Goal: Information Seeking & Learning: Learn about a topic

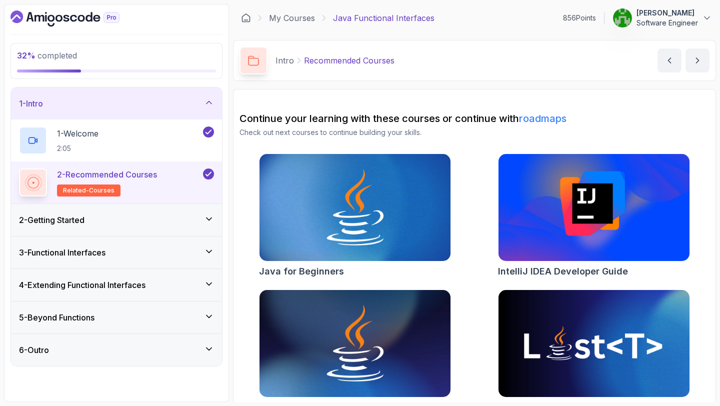
click at [93, 255] on h3 "3 - Functional Interfaces" at bounding box center [62, 253] width 87 height 12
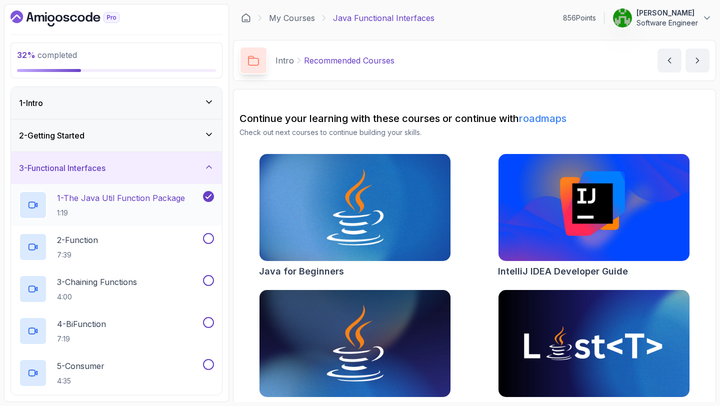
click at [98, 203] on p "1 - The Java Util Function Package" at bounding box center [121, 198] width 128 height 12
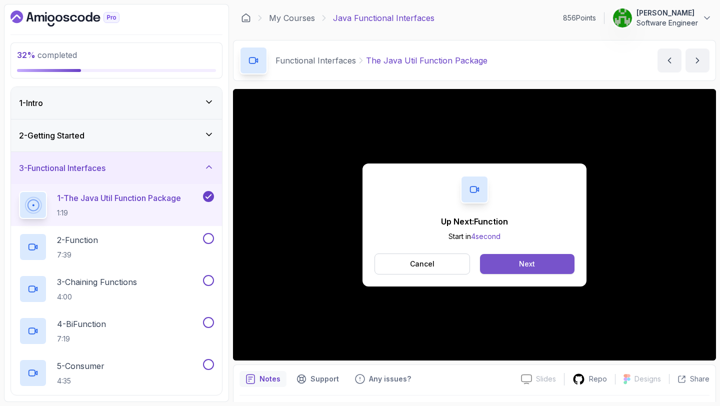
click at [498, 259] on button "Next" at bounding box center [527, 264] width 95 height 20
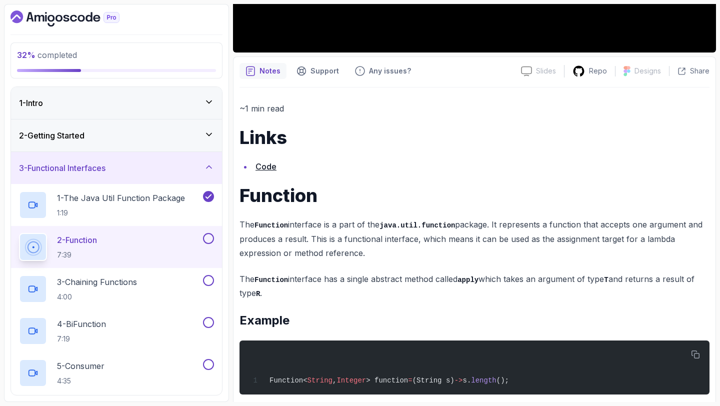
scroll to position [321, 0]
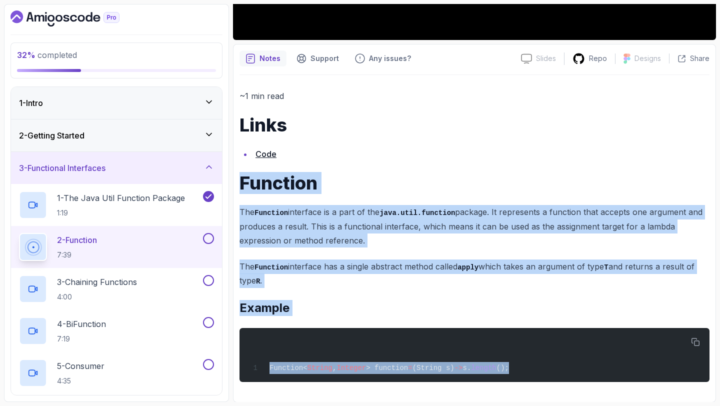
drag, startPoint x: 655, startPoint y: 393, endPoint x: 233, endPoint y: 188, distance: 469.9
click at [233, 188] on div "32 % completed 1 - Intro 2 - Getting Started 3 - Functional Interfaces 1 - The …" at bounding box center [360, 203] width 712 height 398
copy div "Function The Function interface is a part of the java.util.function package. It…"
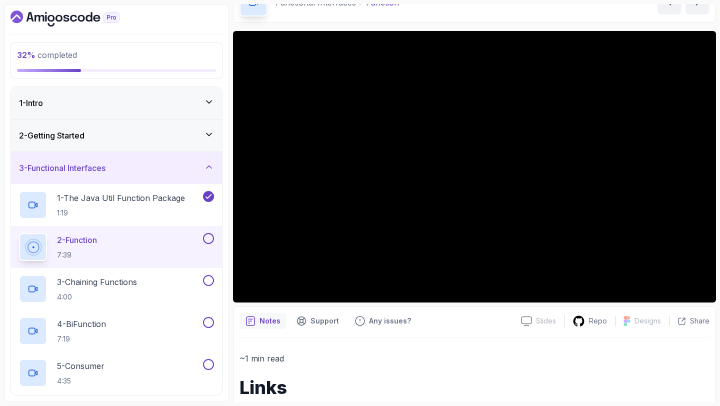
scroll to position [52, 0]
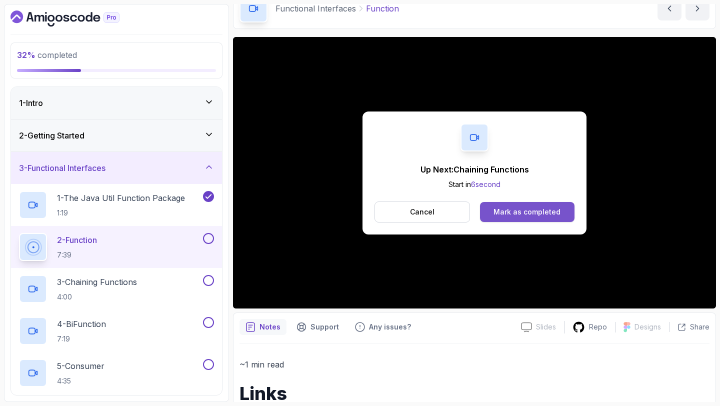
click at [541, 206] on button "Mark as completed" at bounding box center [527, 212] width 95 height 20
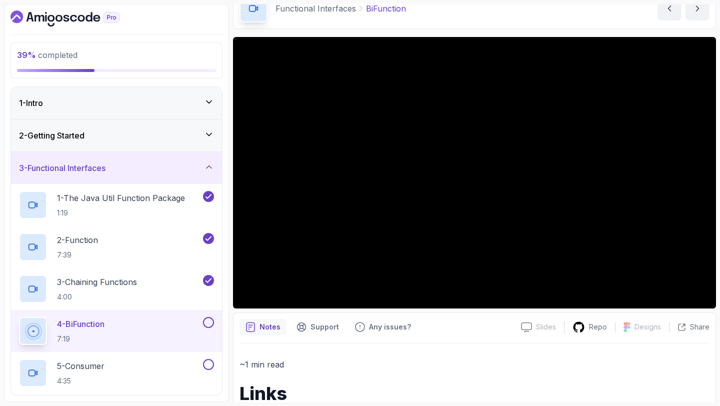
scroll to position [321, 0]
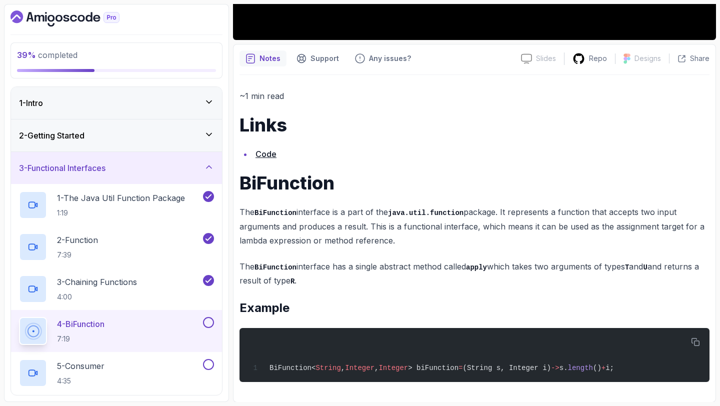
drag, startPoint x: 310, startPoint y: 384, endPoint x: 240, endPoint y: 179, distance: 216.8
click at [240, 179] on div "~1 min read Links Code BiFunction The BiFunction interface is a part of the jav…" at bounding box center [475, 235] width 470 height 321
copy div "BiFunction The BiFunction interface is a part of the java.util.function package…"
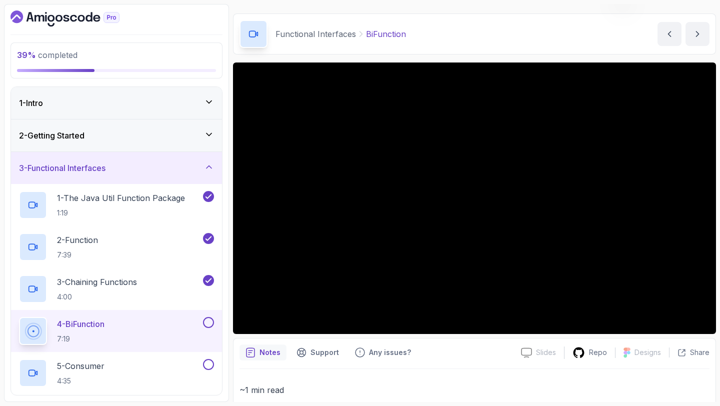
scroll to position [0, 0]
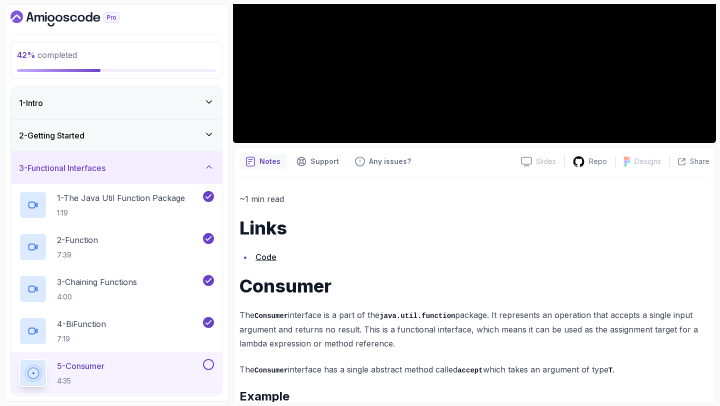
scroll to position [307, 0]
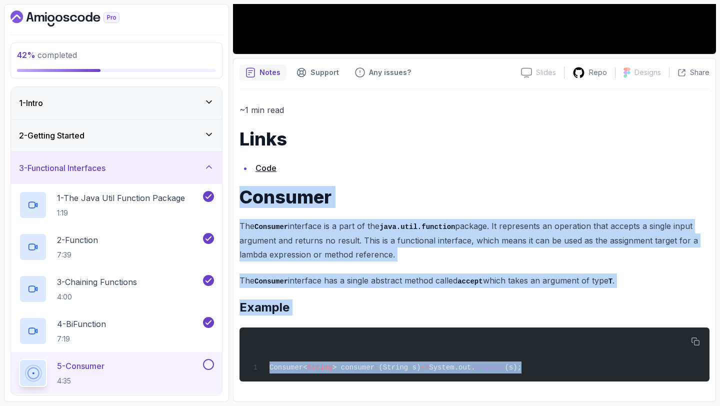
drag, startPoint x: 475, startPoint y: 396, endPoint x: 242, endPoint y: 195, distance: 307.9
click at [242, 195] on div "Notes Support Any issues? Slides Slides not available Repo Designs Design not a…" at bounding box center [474, 230] width 483 height 344
copy div "Consumer The Consumer interface is a part of the java.util.function package. It…"
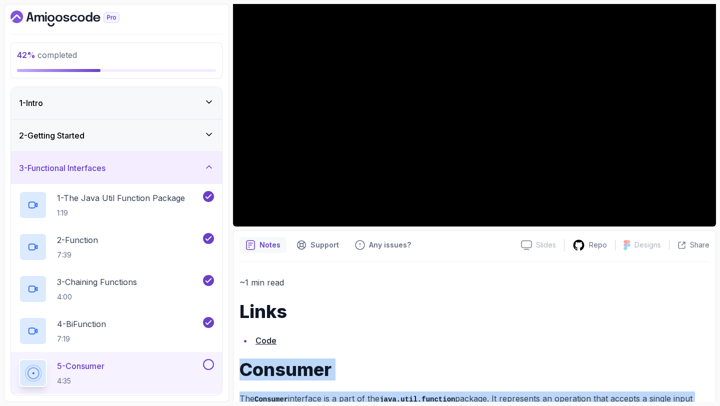
scroll to position [0, 0]
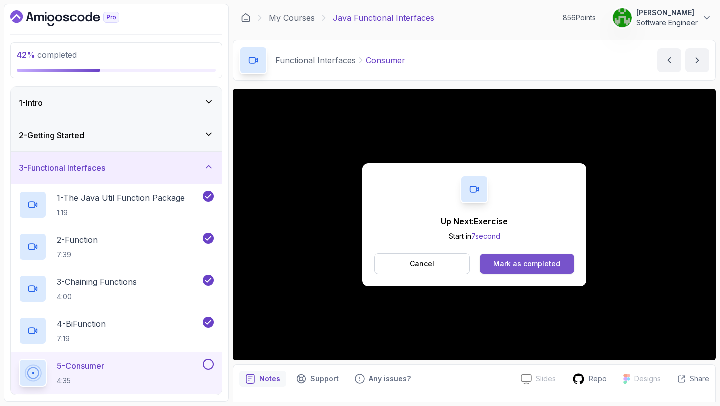
click at [516, 261] on div "Mark as completed" at bounding box center [527, 264] width 67 height 10
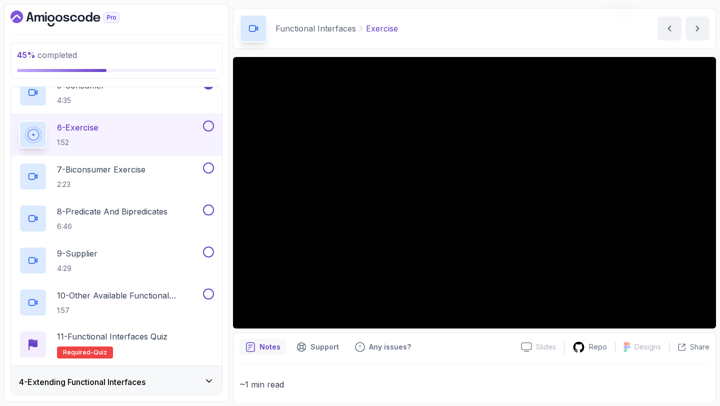
scroll to position [280, 0]
click at [202, 127] on div at bounding box center [207, 126] width 13 height 11
click at [163, 179] on div "7 - Biconsumer Exercise 2:23" at bounding box center [110, 177] width 182 height 28
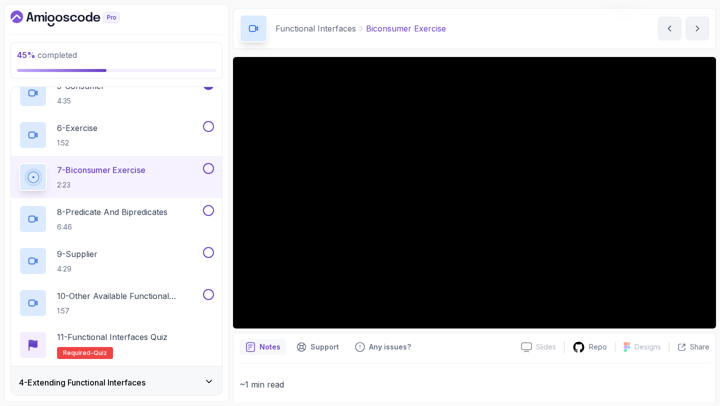
click at [209, 171] on button at bounding box center [208, 168] width 11 height 11
click at [209, 126] on button at bounding box center [208, 126] width 11 height 11
click at [168, 215] on p "8 - Predicate And Bipredicates" at bounding box center [112, 212] width 111 height 12
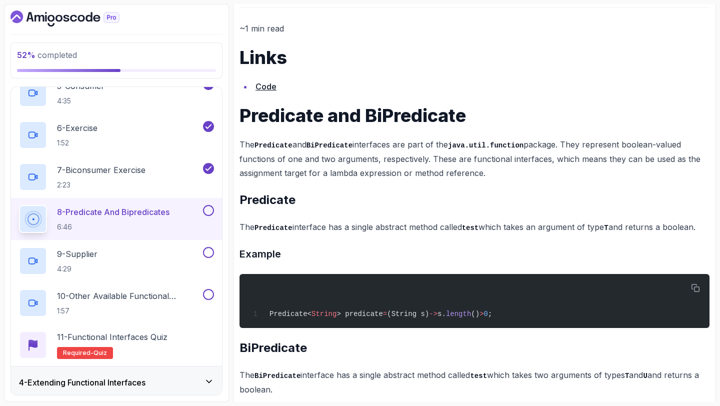
scroll to position [342, 0]
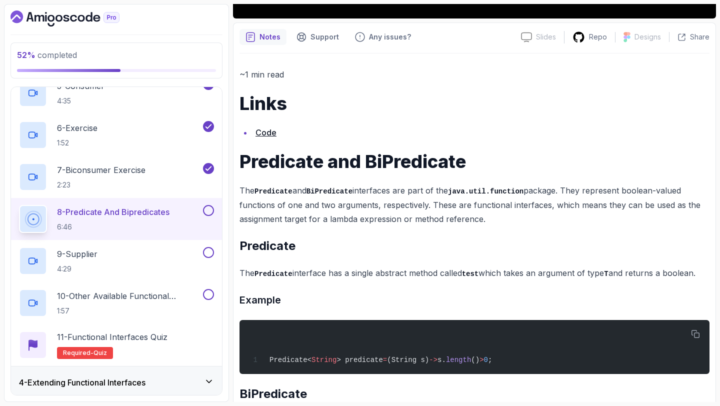
drag, startPoint x: 310, startPoint y: 392, endPoint x: 241, endPoint y: 149, distance: 252.6
click at [241, 149] on div "~1 min read Links Code Predicate and BiPredicate The Predicate and BiPredicate …" at bounding box center [475, 302] width 470 height 497
copy div "Predicate and BiPredicate The Predicate and BiPredicate interfaces are part of …"
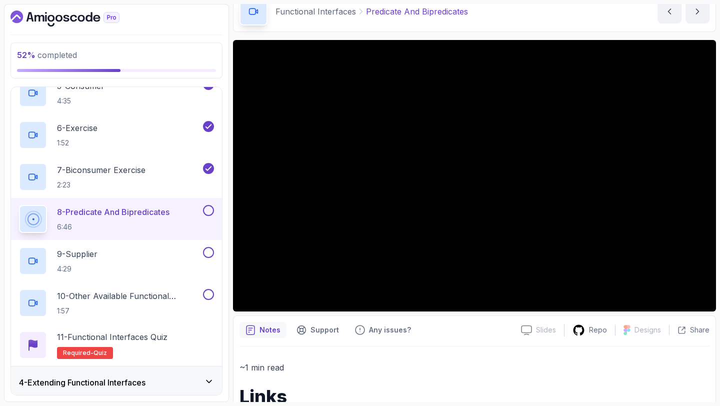
scroll to position [0, 0]
